Goal: Find specific page/section: Find specific page/section

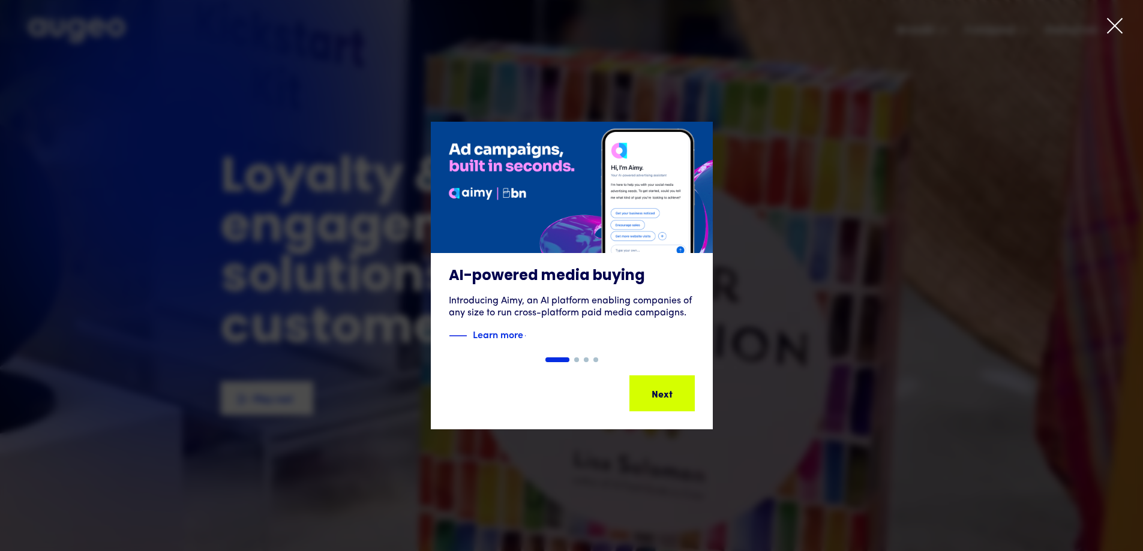
click at [1110, 22] on icon at bounding box center [1114, 26] width 14 height 14
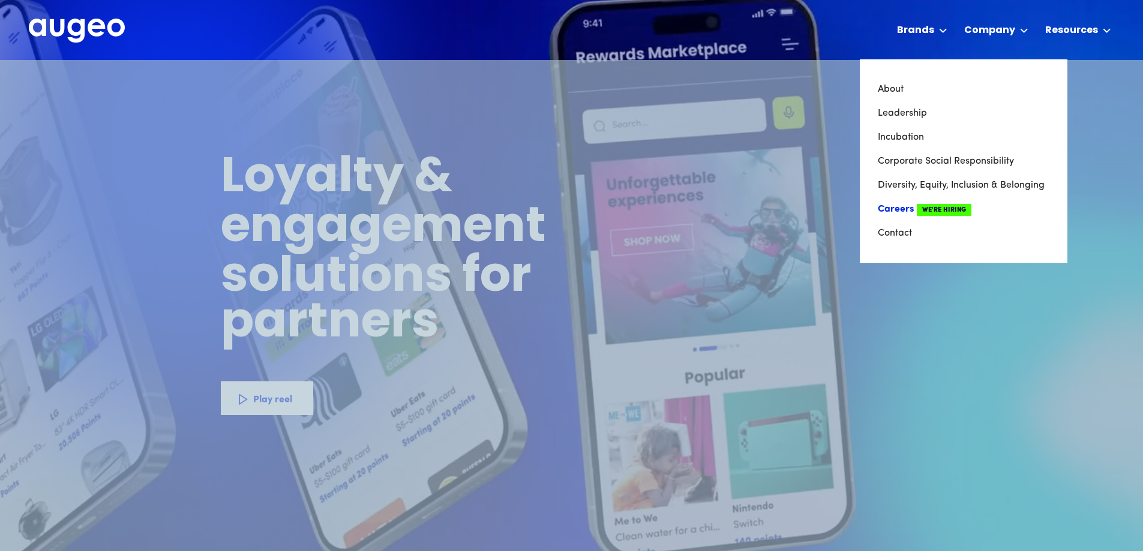
click at [899, 211] on link "Careers We're Hiring" at bounding box center [964, 209] width 172 height 24
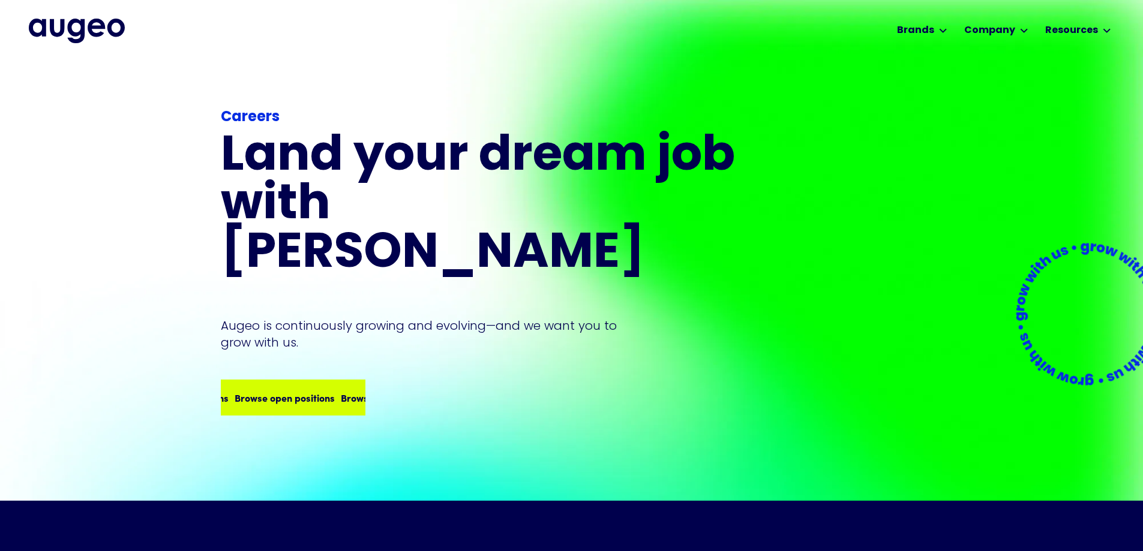
click at [283, 391] on div "Browse open positions Browse open positions Browse open positions Browse open p…" at bounding box center [337, 398] width 425 height 14
